Goal: Information Seeking & Learning: Learn about a topic

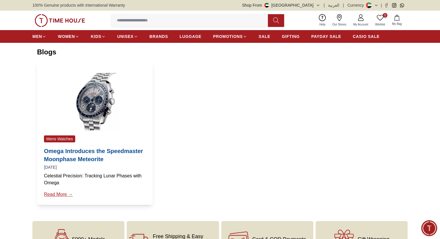
click at [74, 198] on link "Read More →" at bounding box center [95, 194] width 102 height 7
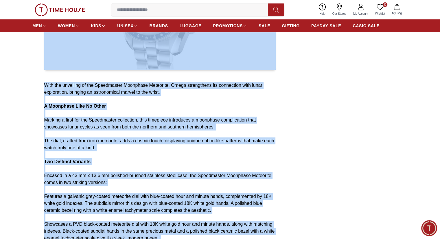
scroll to position [174, 0]
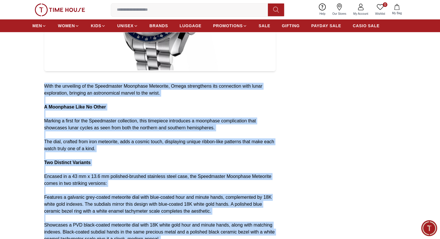
drag, startPoint x: 276, startPoint y: 156, endPoint x: 10, endPoint y: 112, distance: 269.5
click at [44, 112] on article "With the unveiling of the Speedmaster Moonphase Meteorite, Omega strengthens it…" at bounding box center [159, 196] width 231 height 510
copy article "With the unveiling of the Speedmaster Moonphase Meteorite, Omega strengthens it…"
click at [197, 104] on p at bounding box center [159, 100] width 231 height 7
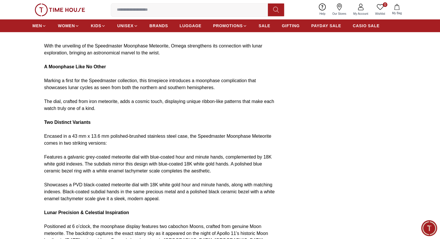
scroll to position [231, 0]
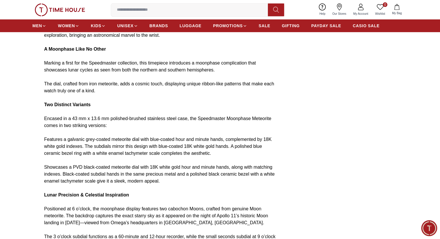
click at [262, 73] on p "Marking a first for the Speedmaster collection, this timepiece introduces a moo…" at bounding box center [159, 67] width 231 height 14
click at [324, 144] on div "Mens Watches Omega Introduces the Speedmaster Moonphase Meteorite [DATE] With t…" at bounding box center [220, 141] width 370 height 637
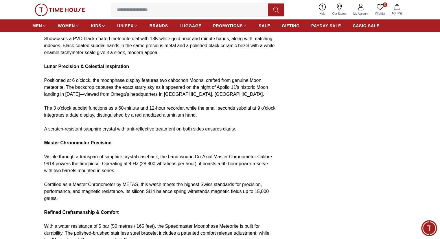
scroll to position [347, 0]
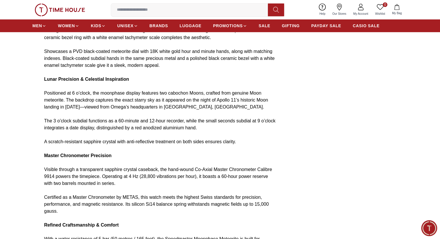
click at [276, 159] on p "Master Chronometer Precision" at bounding box center [159, 155] width 231 height 7
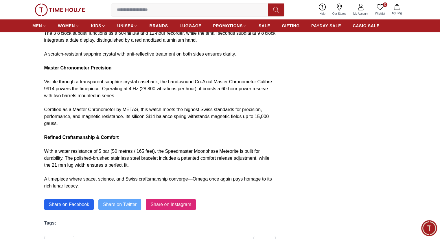
scroll to position [435, 0]
click at [142, 141] on p "Refined Craftsmanship & Comfort" at bounding box center [159, 137] width 231 height 7
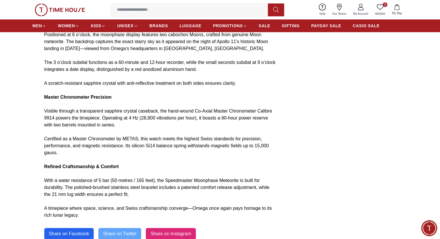
scroll to position [405, 0]
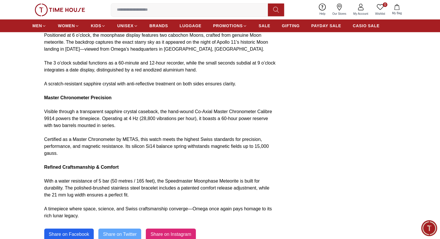
drag, startPoint x: 142, startPoint y: 149, endPoint x: 185, endPoint y: 177, distance: 51.7
click at [185, 171] on p "Refined Craftsmanship & Comfort" at bounding box center [159, 167] width 231 height 7
click at [181, 136] on p at bounding box center [159, 132] width 231 height 7
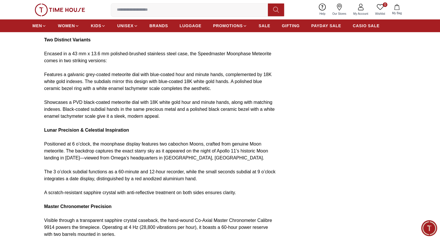
scroll to position [296, 0]
click at [276, 92] on p "Features a galvanic grey-coated meteorite dial with blue-coated hour and minute…" at bounding box center [159, 81] width 231 height 21
click at [297, 50] on div "Mens Watches Omega Introduces the Speedmaster Moonphase Meteorite [DATE] With t…" at bounding box center [220, 76] width 370 height 637
click at [290, 97] on div "Mens Watches Omega Introduces the Speedmaster Moonphase Meteorite [DATE] With t…" at bounding box center [220, 76] width 370 height 637
click at [76, 120] on p "Showcases a PVD black-coated meteorite dial with 18K white gold hour and minute…" at bounding box center [159, 109] width 231 height 21
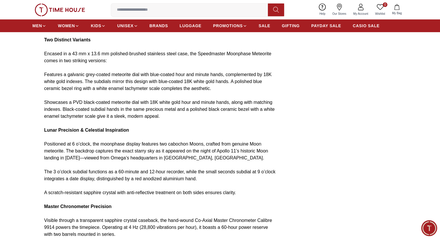
click at [148, 92] on p "Features a galvanic grey-coated meteorite dial with blue-coated hour and minute…" at bounding box center [159, 81] width 231 height 21
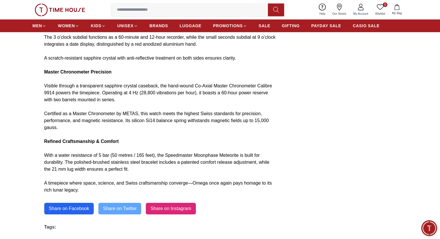
scroll to position [434, 0]
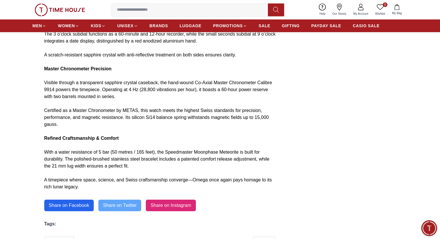
click at [97, 100] on p "Visible through a transparent sapphire crystal caseback, the hand-wound Co-Axia…" at bounding box center [159, 89] width 231 height 21
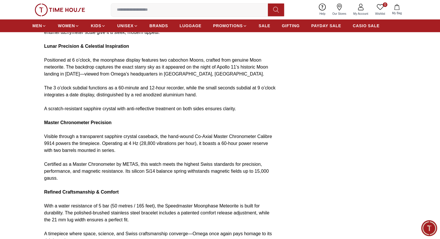
scroll to position [405, 0]
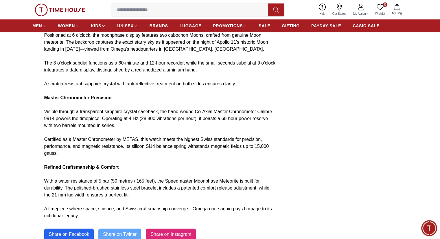
drag, startPoint x: 297, startPoint y: 102, endPoint x: 288, endPoint y: 94, distance: 12.9
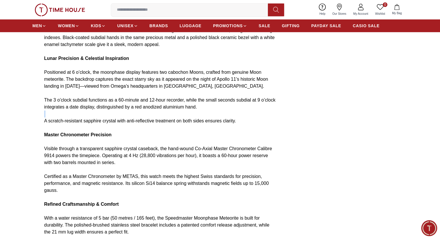
scroll to position [347, 0]
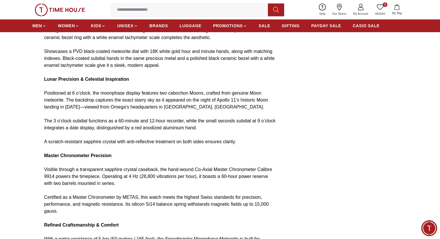
click at [108, 90] on p at bounding box center [159, 86] width 231 height 7
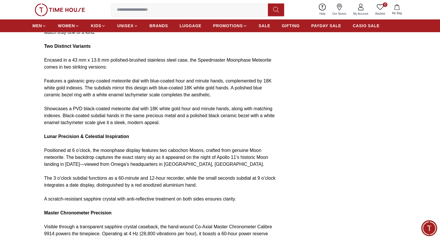
scroll to position [289, 0]
